Goal: Information Seeking & Learning: Learn about a topic

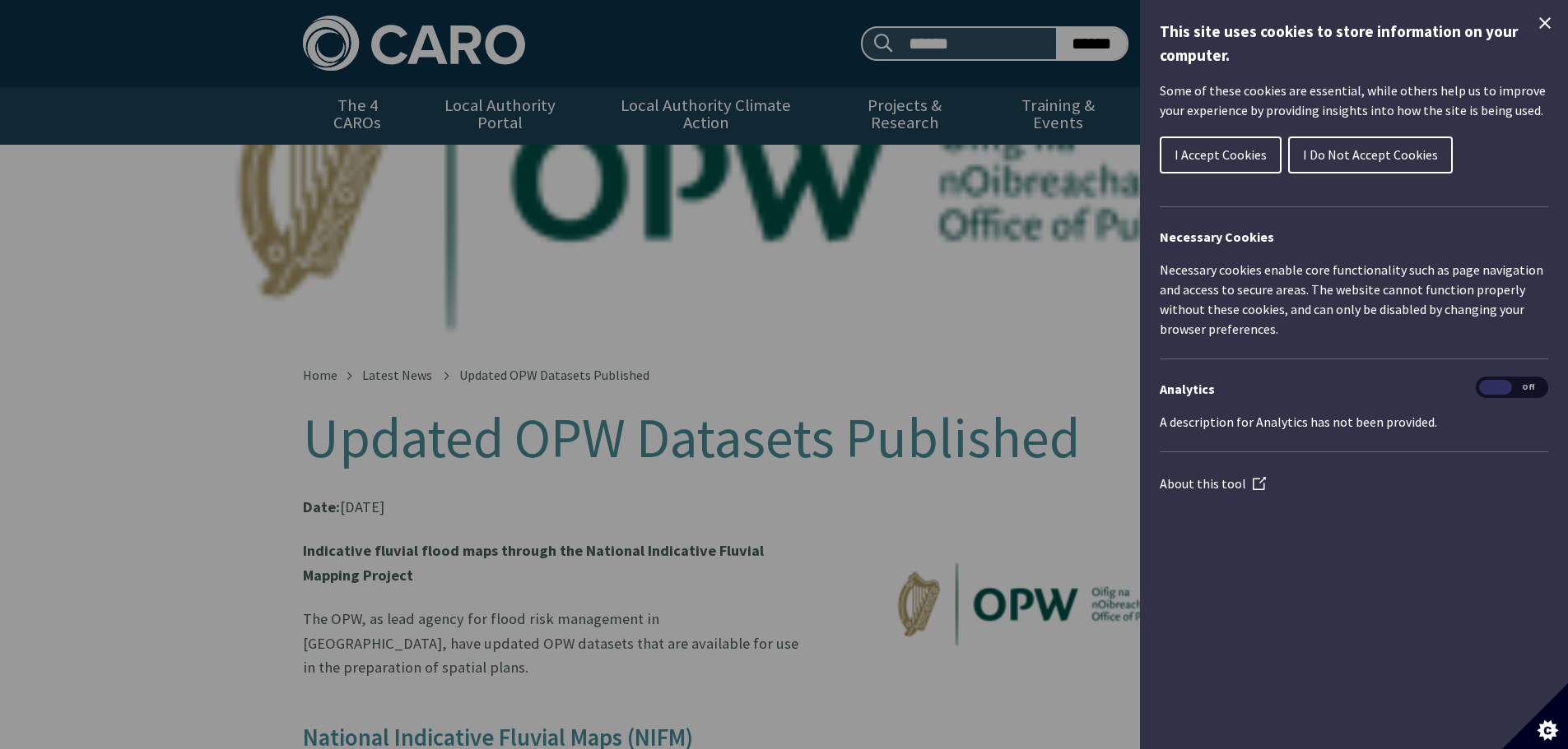
click at [1217, 161] on span "I Accept Cookies" at bounding box center [1220, 154] width 92 height 16
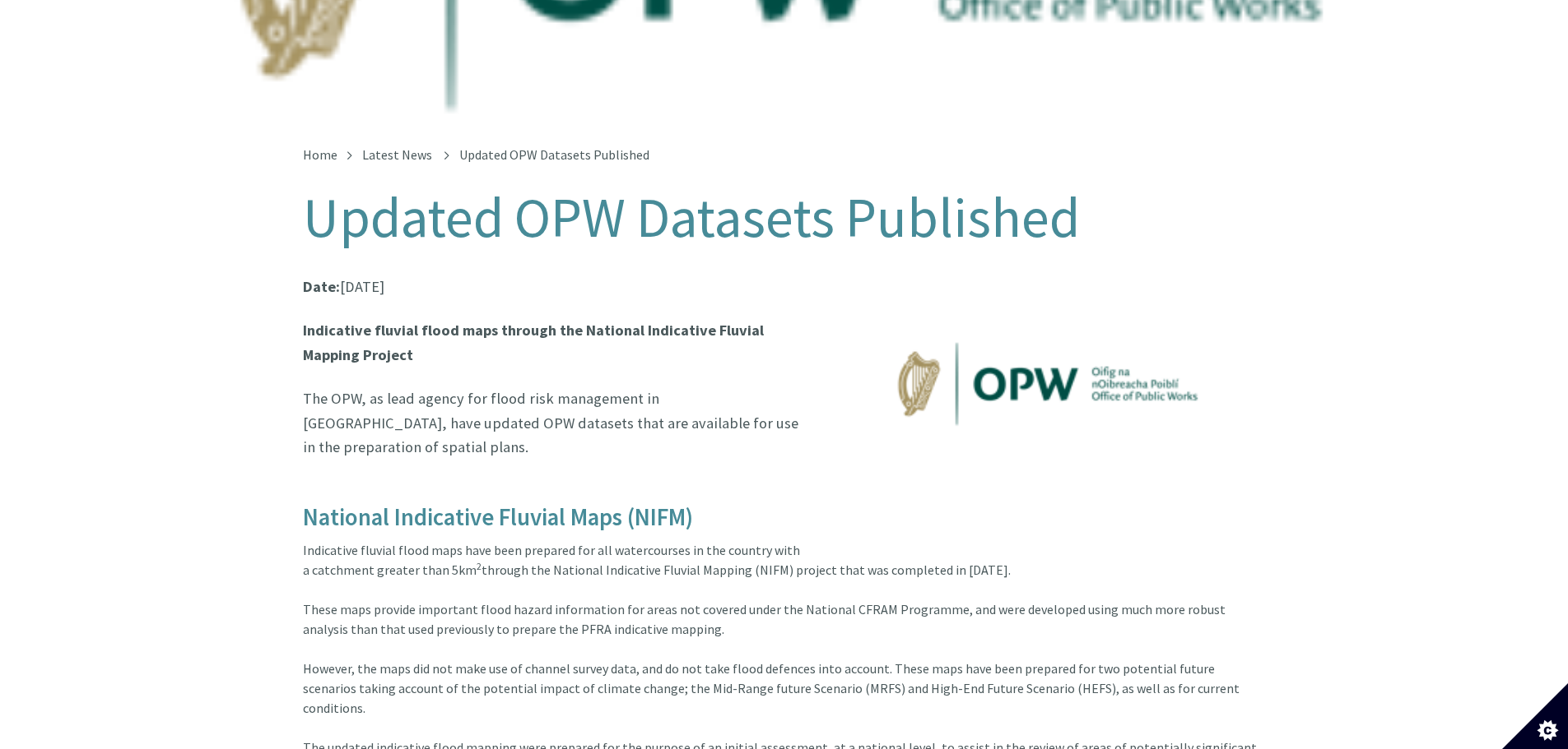
scroll to position [247, 0]
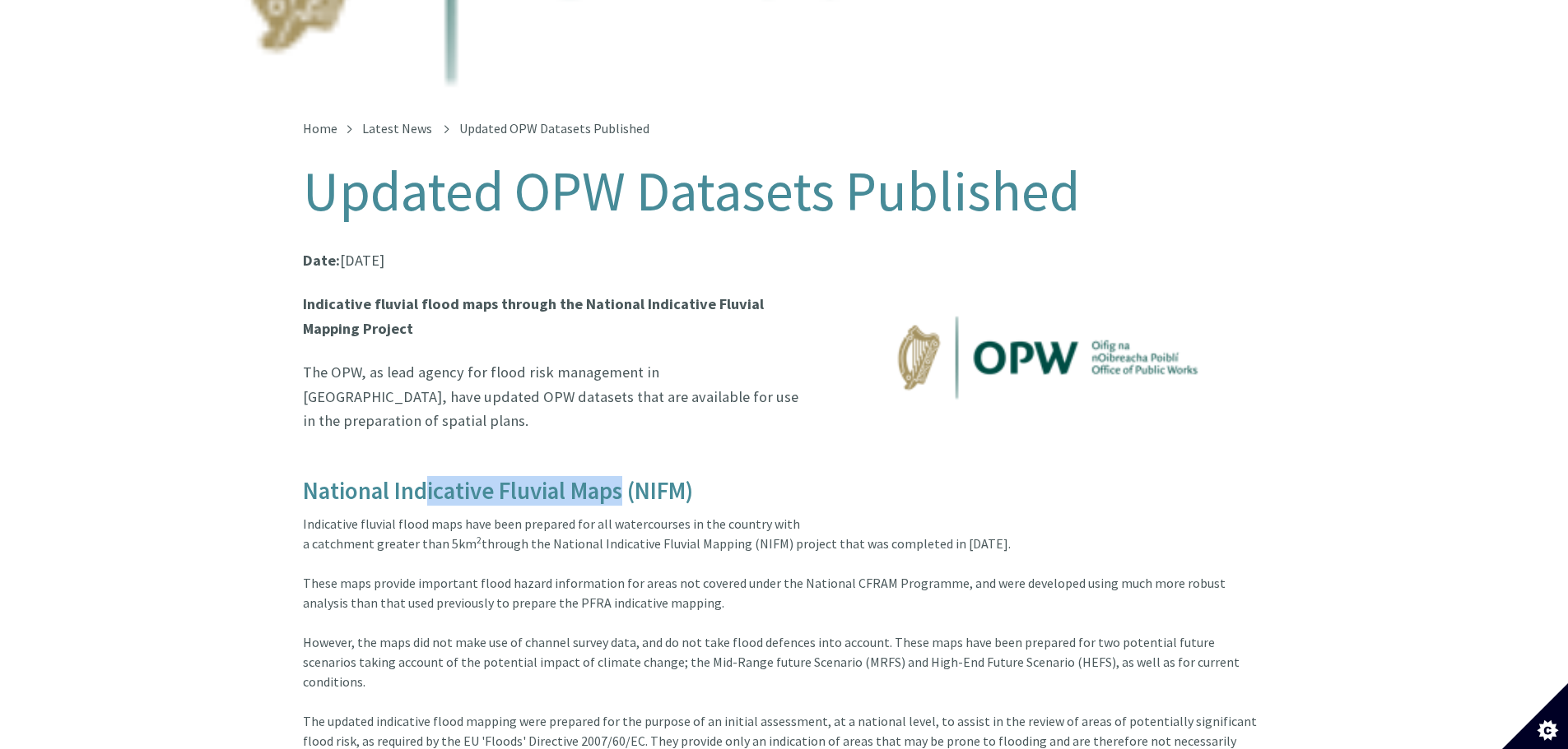
drag, startPoint x: 417, startPoint y: 451, endPoint x: 615, endPoint y: 450, distance: 198.0
click at [615, 453] on h4 "National Indicative Fluvial Maps (NIFM)" at bounding box center [784, 479] width 963 height 52
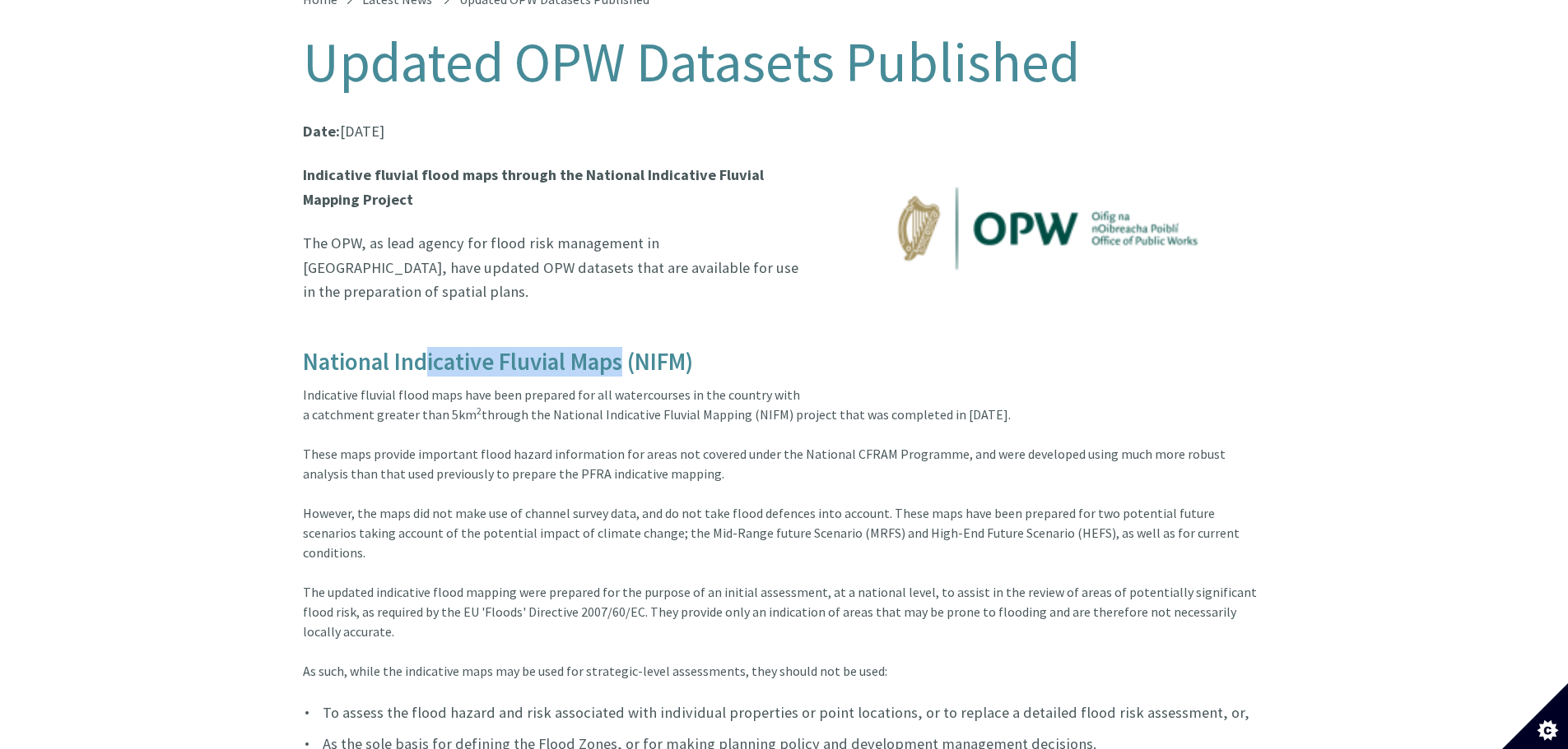
scroll to position [411, 0]
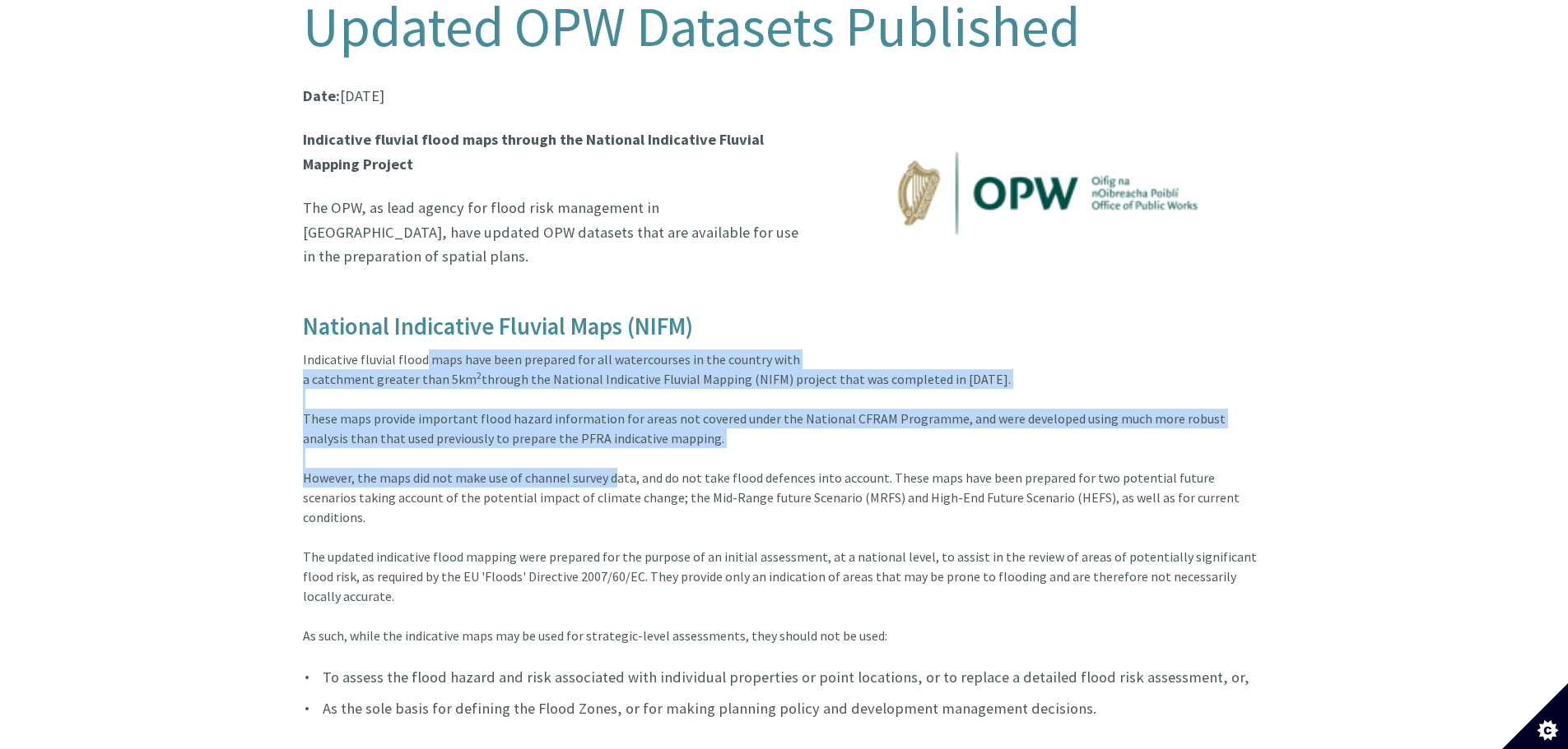
drag, startPoint x: 419, startPoint y: 324, endPoint x: 608, endPoint y: 460, distance: 232.8
click at [608, 461] on article "Date: [DATE] Indicative fluvial flood maps through the National Indicative Fluv…" at bounding box center [784, 686] width 963 height 1205
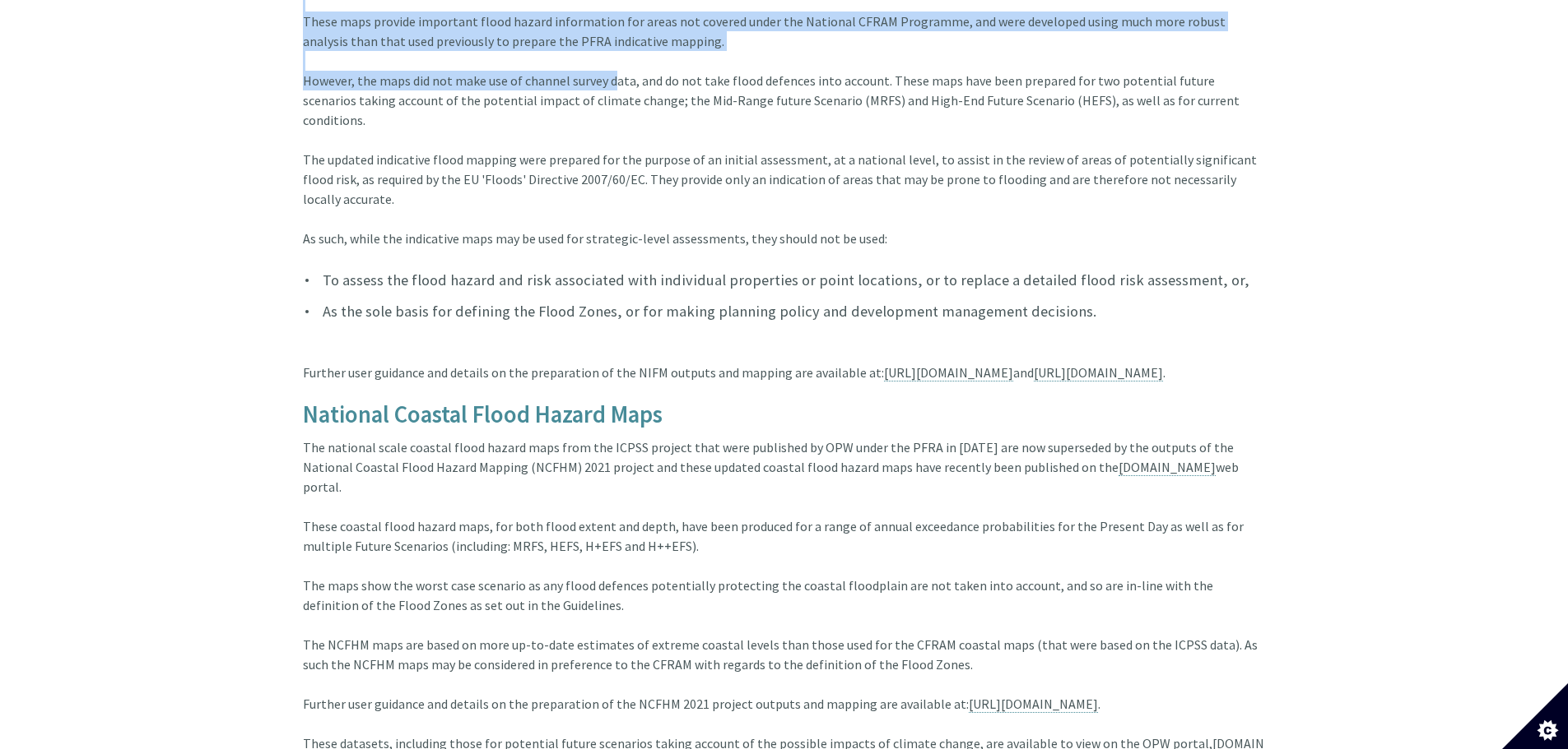
scroll to position [823, 0]
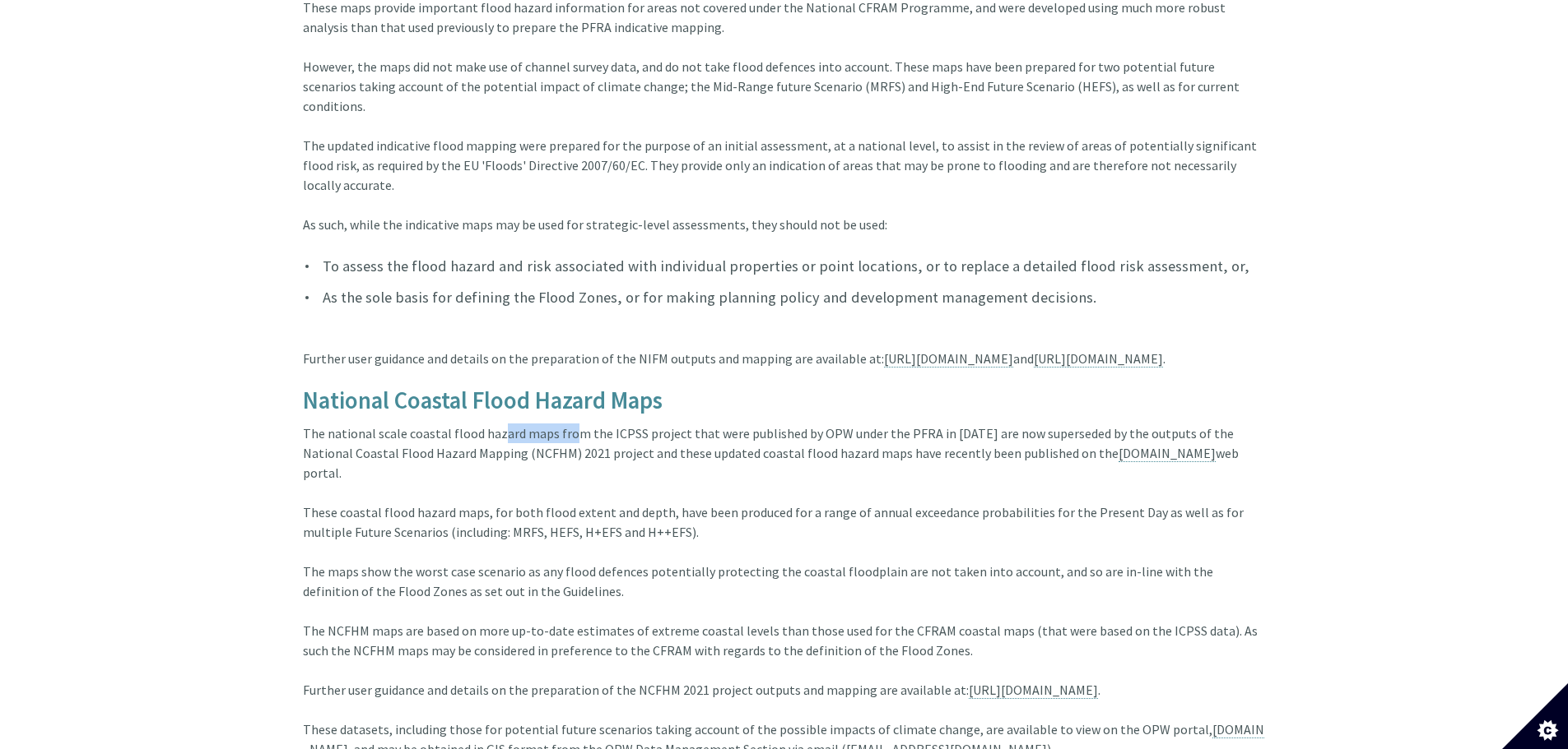
drag, startPoint x: 489, startPoint y: 417, endPoint x: 557, endPoint y: 419, distance: 68.0
click at [557, 419] on article "Date: [DATE] Indicative fluvial flood maps through the National Indicative Fluv…" at bounding box center [784, 275] width 963 height 1205
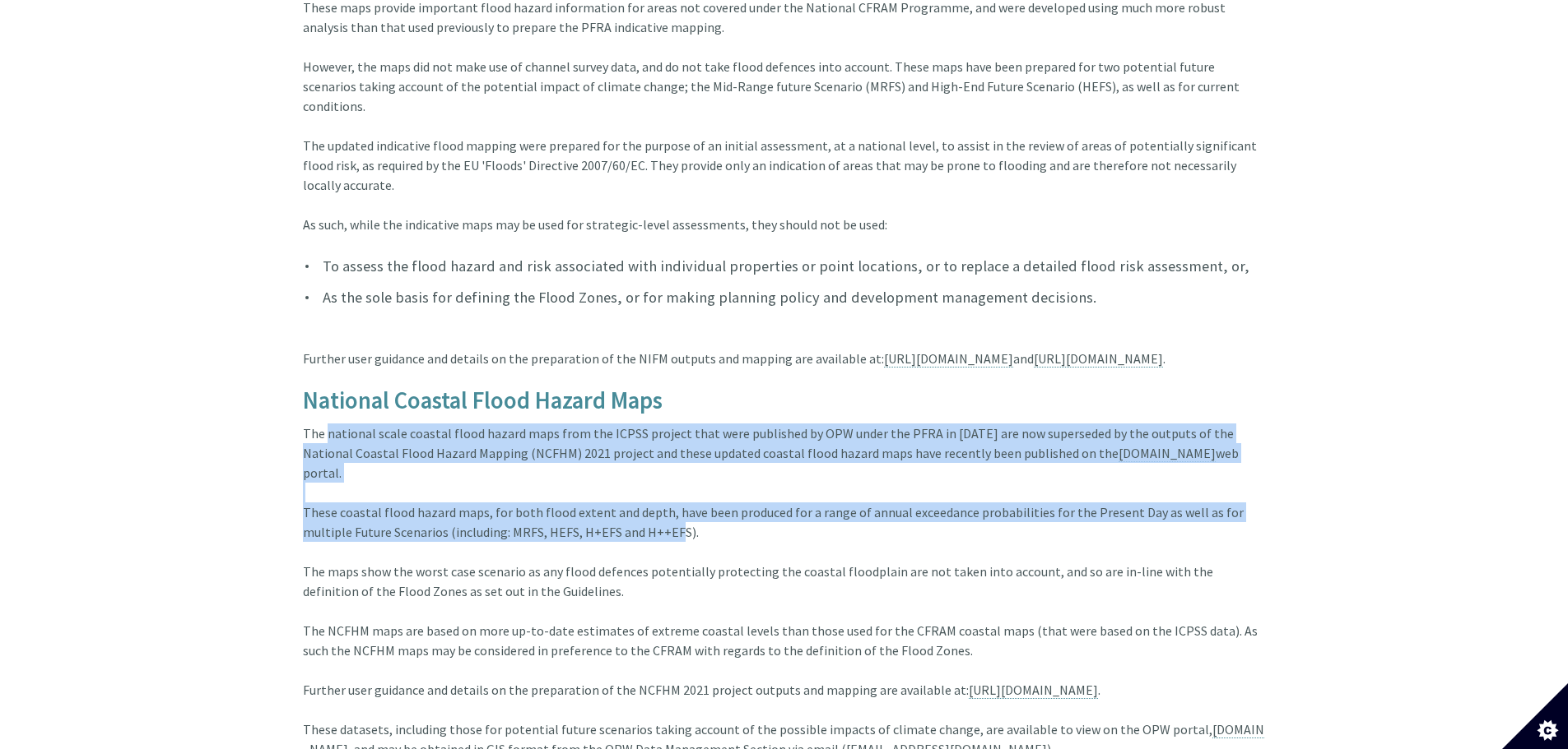
drag, startPoint x: 323, startPoint y: 413, endPoint x: 618, endPoint y: 501, distance: 307.8
click at [618, 501] on article "Date: [DATE] Indicative fluvial flood maps through the National Indicative Fluv…" at bounding box center [784, 275] width 963 height 1205
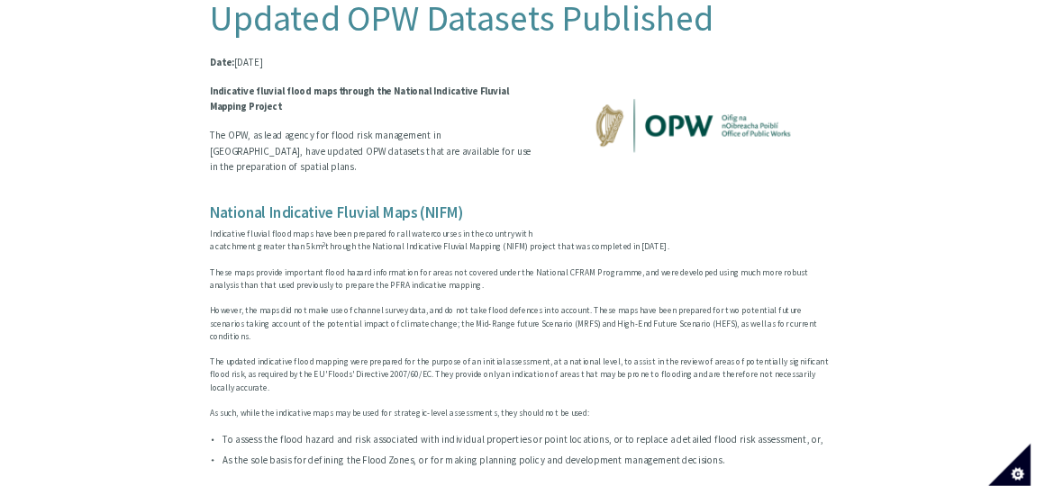
scroll to position [540, 0]
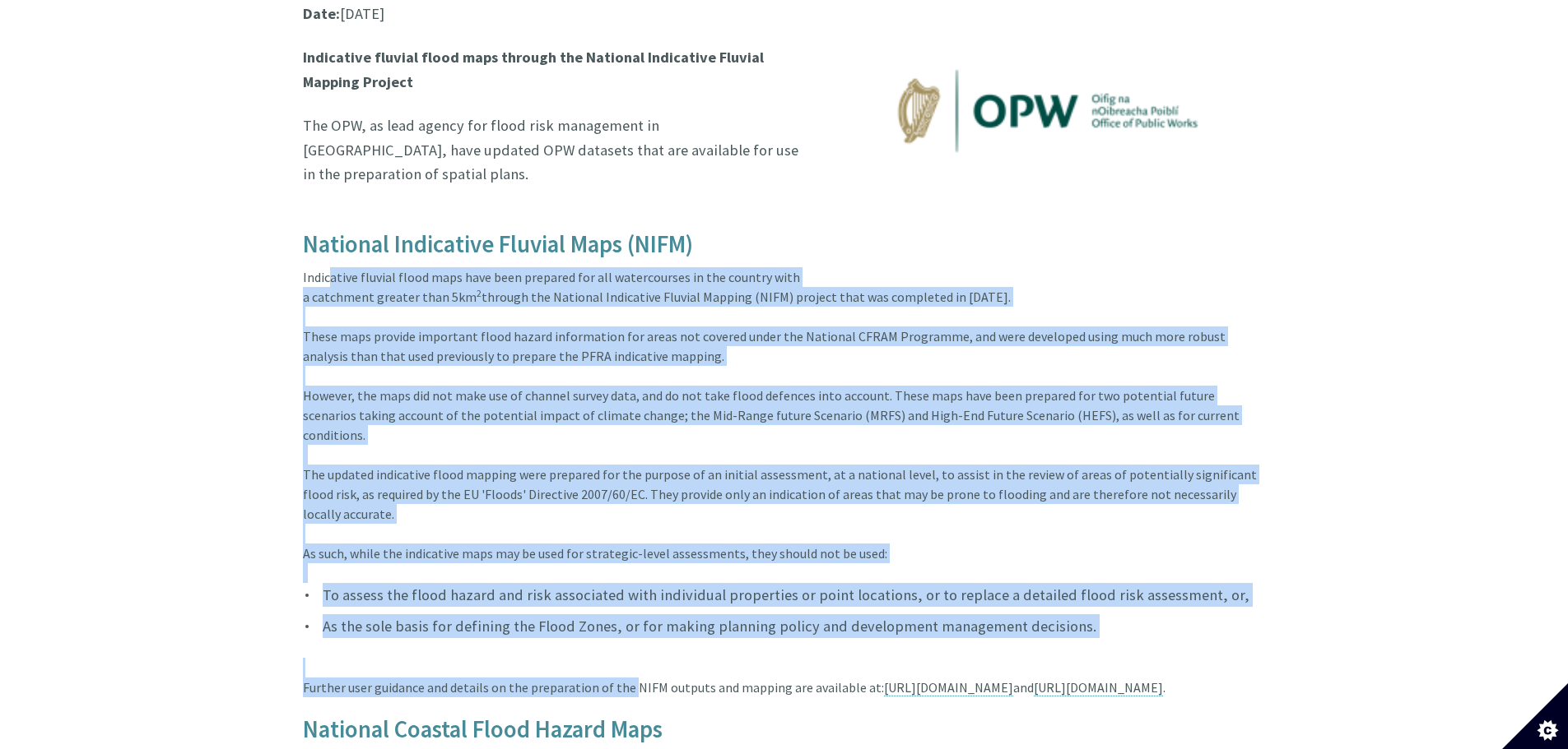
drag, startPoint x: 324, startPoint y: 234, endPoint x: 624, endPoint y: 641, distance: 505.6
click at [624, 641] on article "Date: [DATE] Indicative fluvial flood maps through the National Indicative Fluv…" at bounding box center [784, 604] width 963 height 1205
